Goal: Use online tool/utility: Use online tool/utility

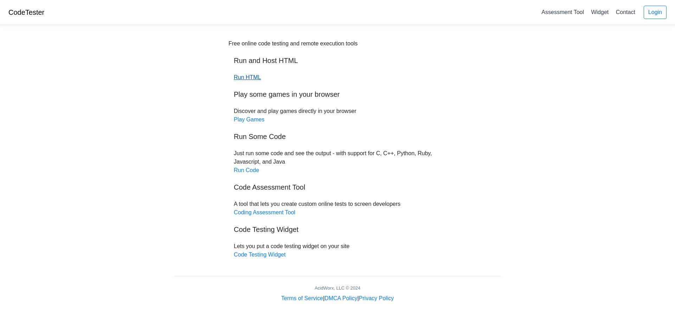
click at [246, 77] on link "Run HTML" at bounding box center [247, 77] width 27 height 6
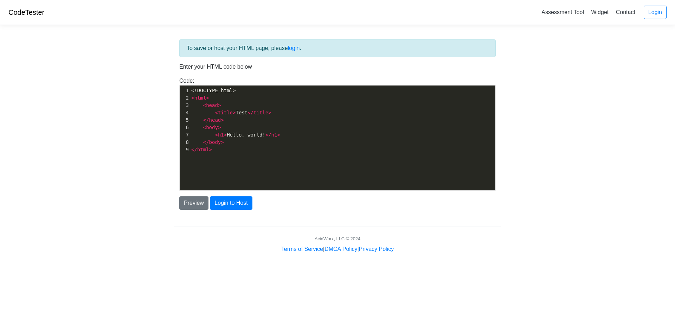
scroll to position [2, 0]
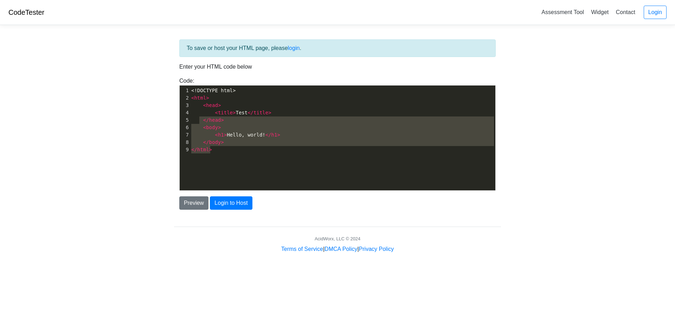
type textarea "<!DOCTYPE html> <html> <head> <title>Test</title> </head> <body> <h1>Hello, wor…"
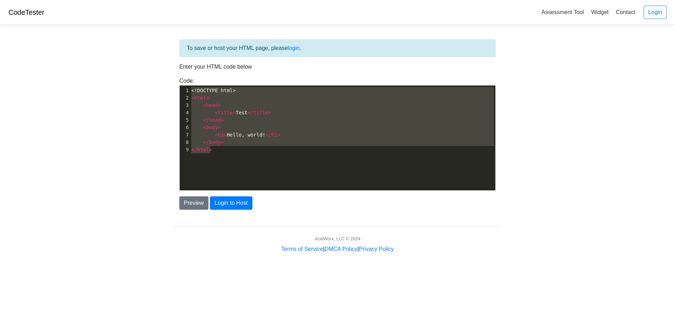
drag, startPoint x: 219, startPoint y: 147, endPoint x: 192, endPoint y: 92, distance: 61.5
click at [192, 92] on div "1 <!DOCTYPE html> 2 < html > 3 < head > 4 < title > Test </ title > 5 </ head >…" at bounding box center [345, 120] width 311 height 66
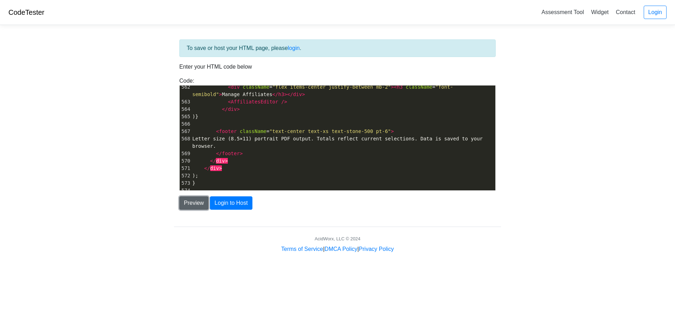
click at [189, 205] on button "Preview" at bounding box center [193, 202] width 29 height 13
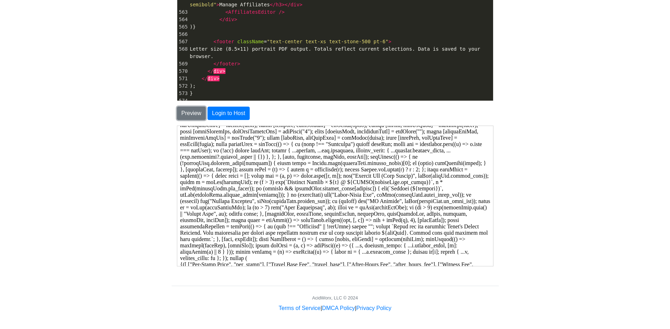
scroll to position [444, 0]
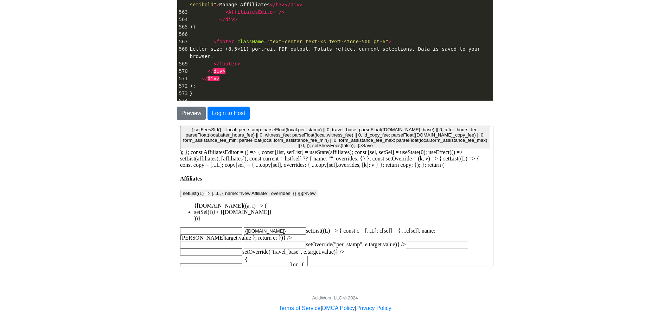
click at [196, 227] on input at bounding box center [210, 230] width 62 height 7
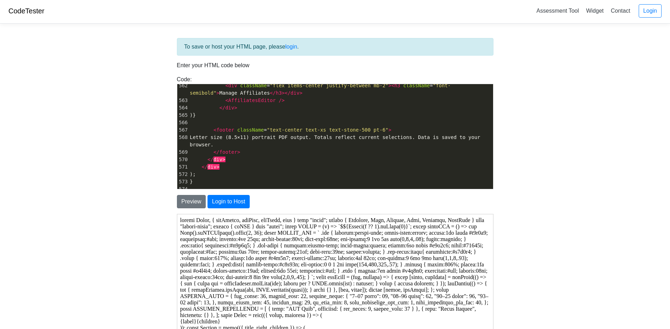
scroll to position [0, 0]
